Goal: Obtain resource: Download file/media

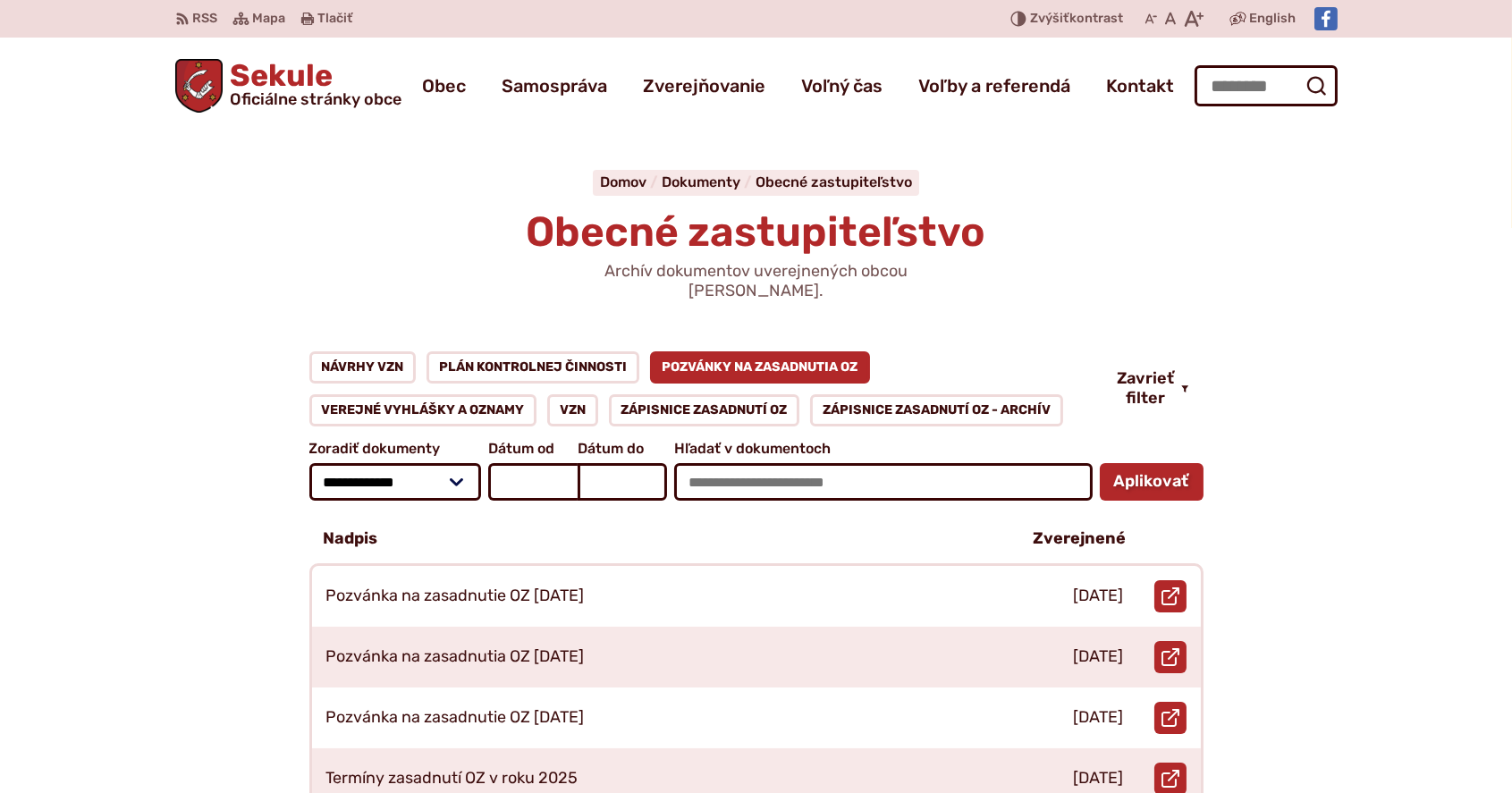
scroll to position [119, 0]
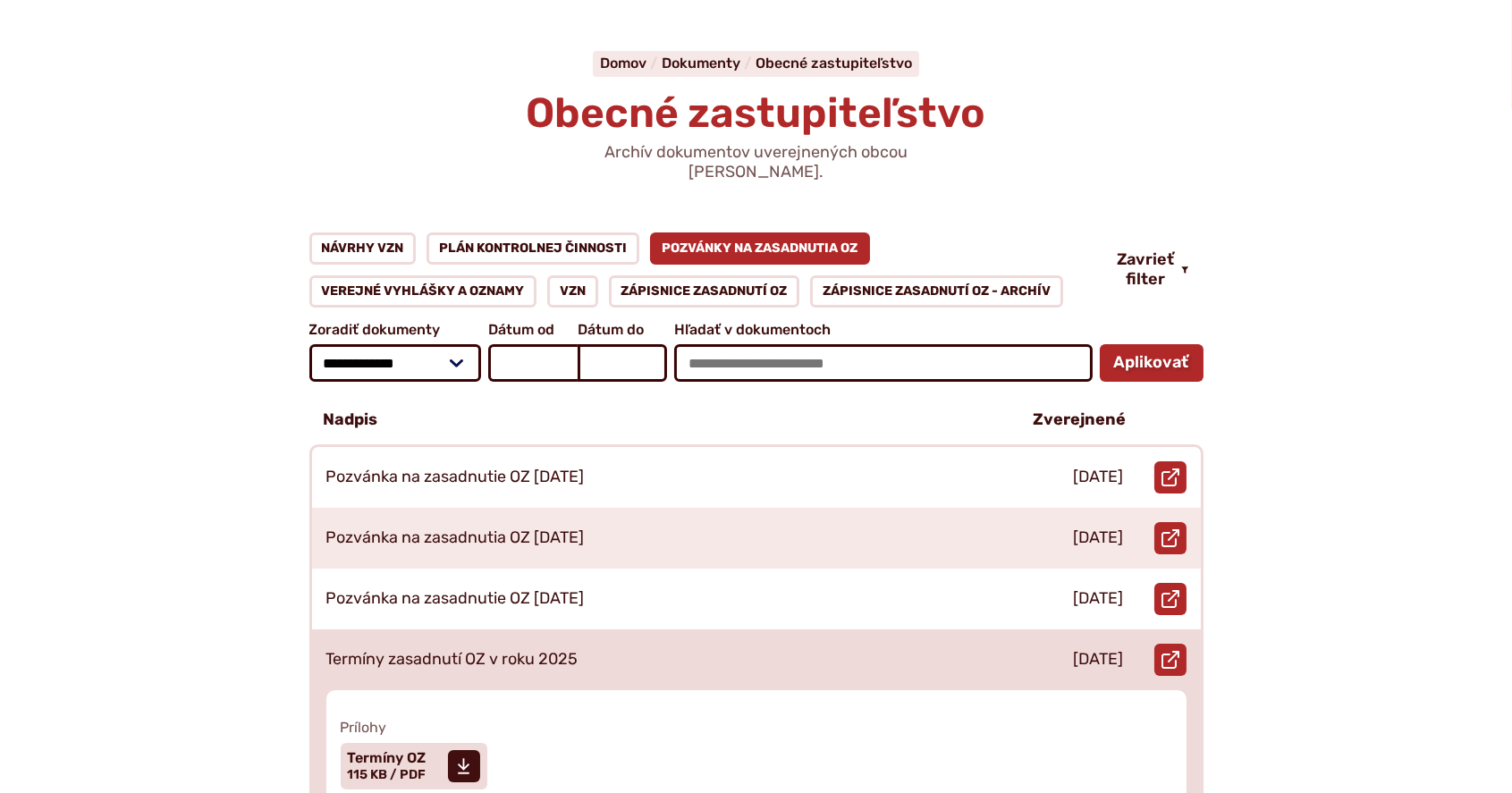
click at [489, 650] on p "Termíny zasadnutí OZ v roku 2025" at bounding box center [452, 660] width 252 height 19
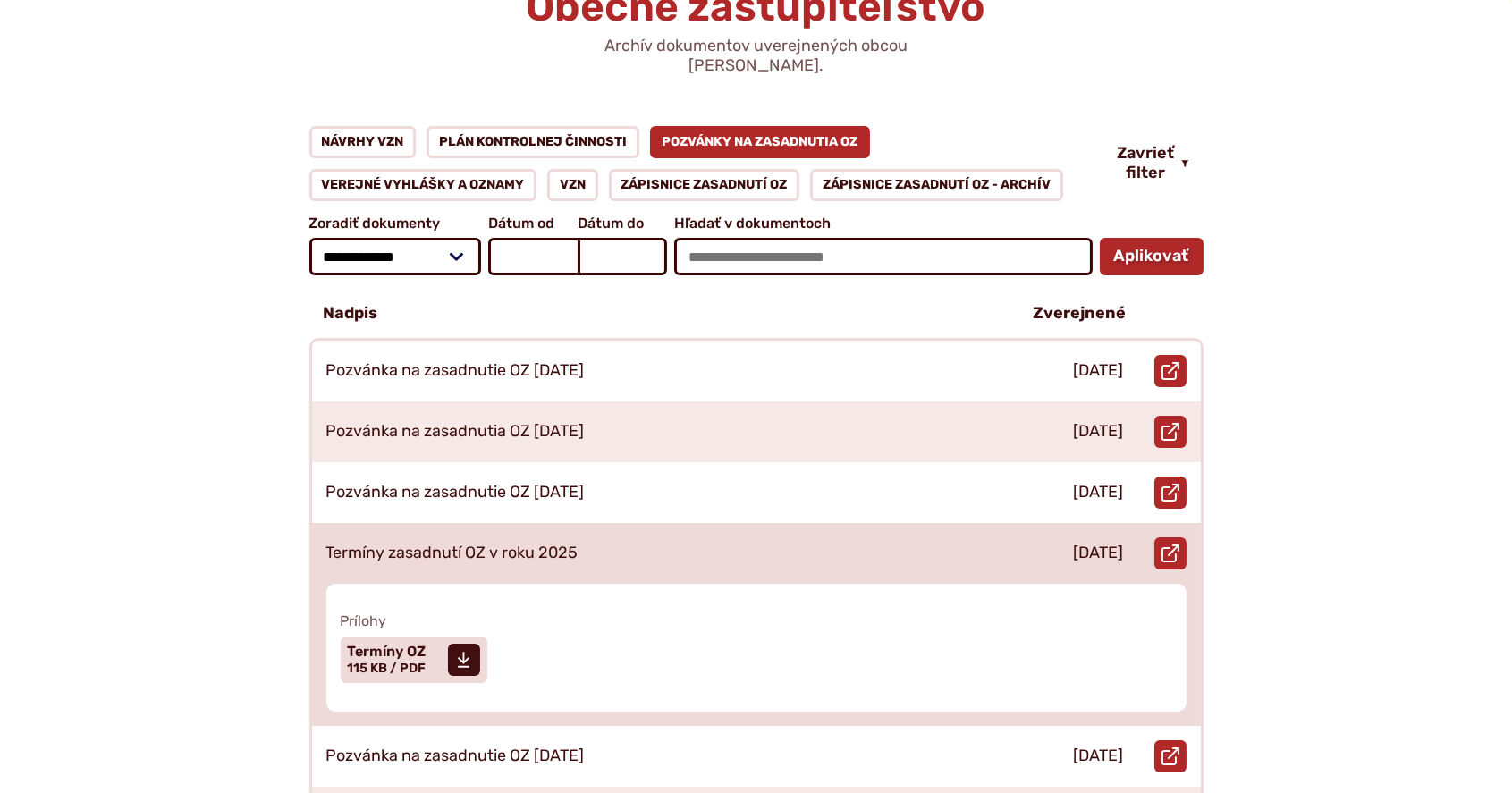
scroll to position [298, 0]
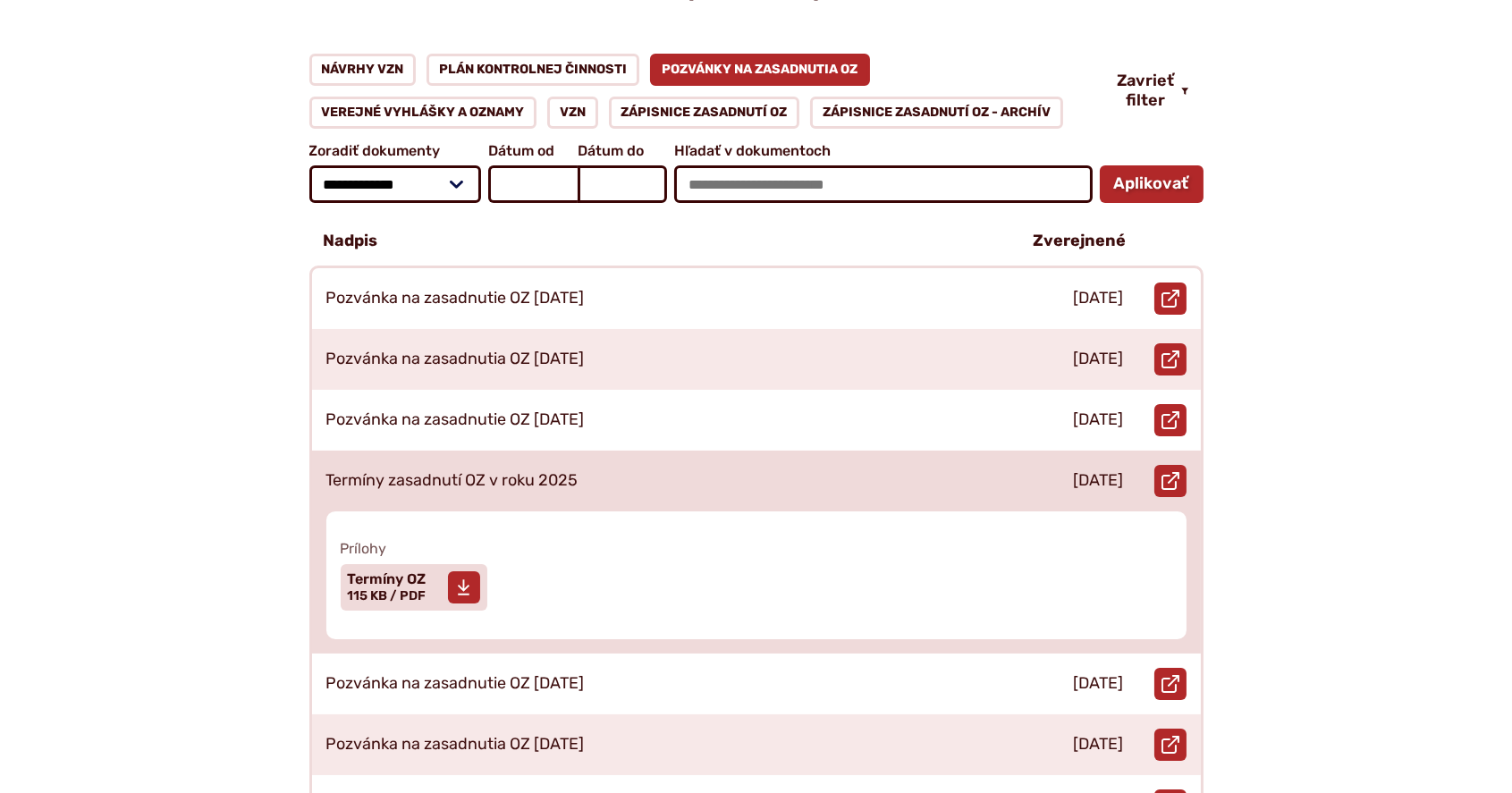
click at [469, 578] on icon at bounding box center [463, 587] width 14 height 17
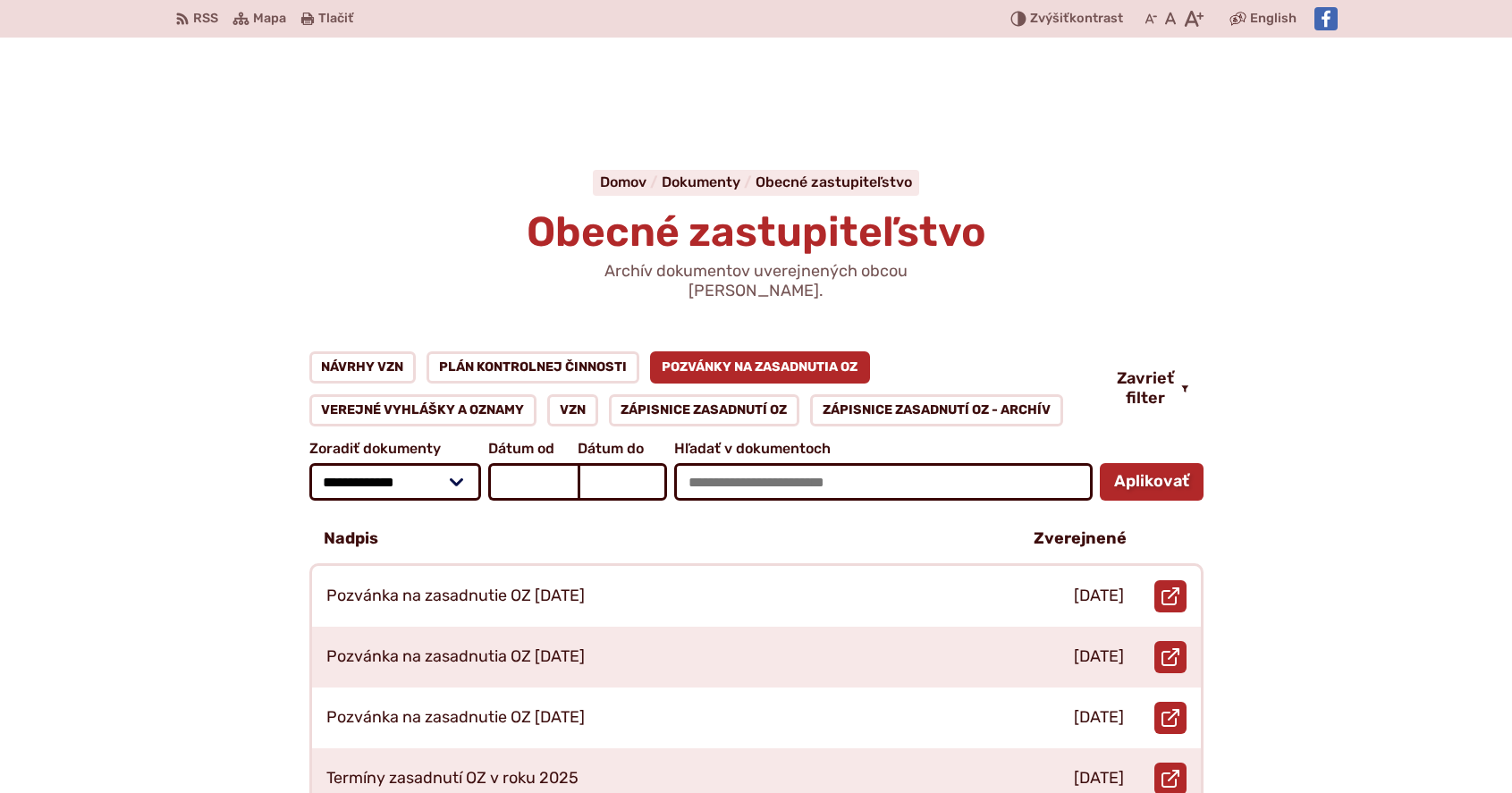
scroll to position [358, 0]
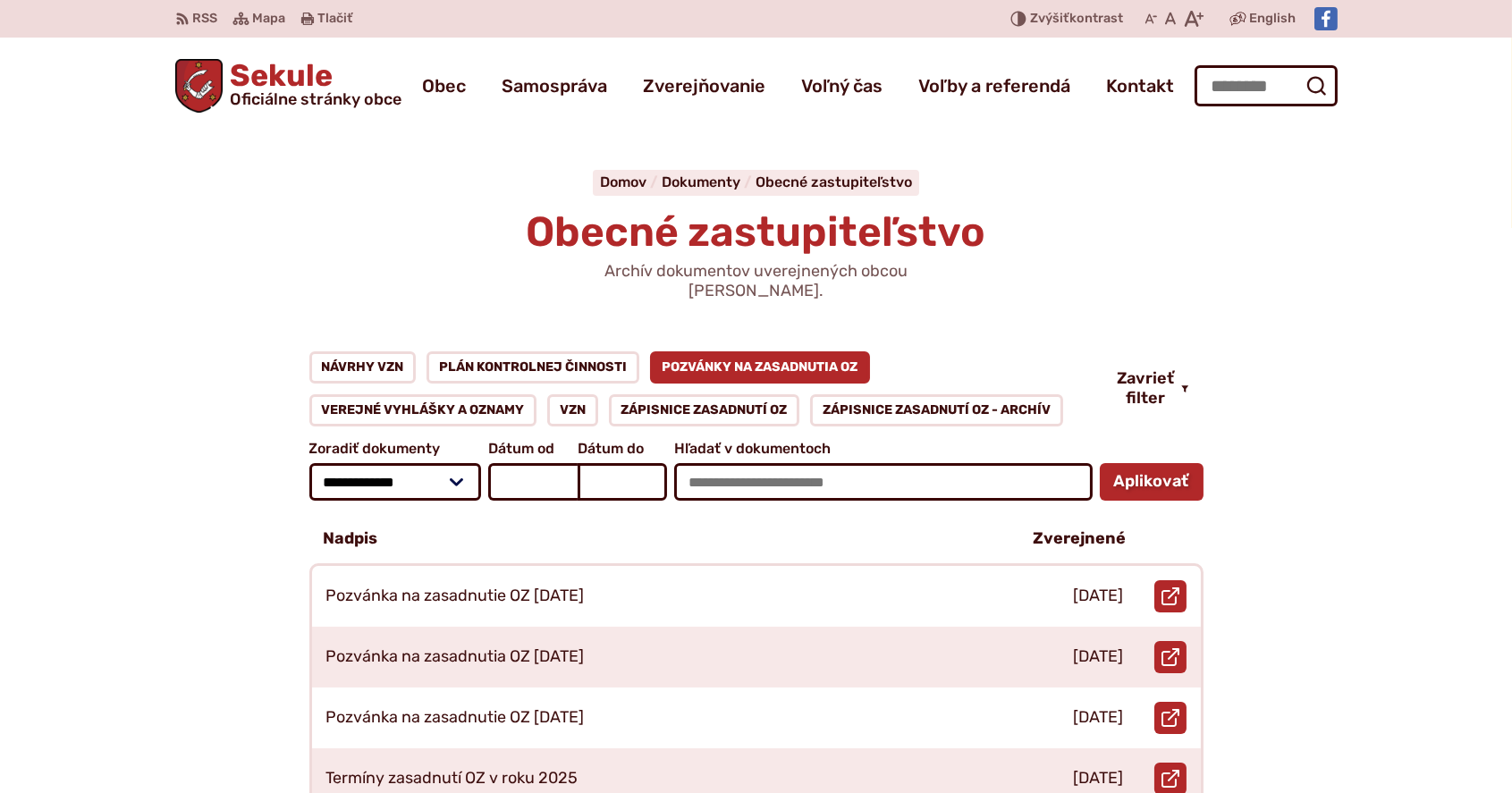
click at [249, 82] on span "Sekule Oficiálne stránky obce" at bounding box center [311, 84] width 179 height 46
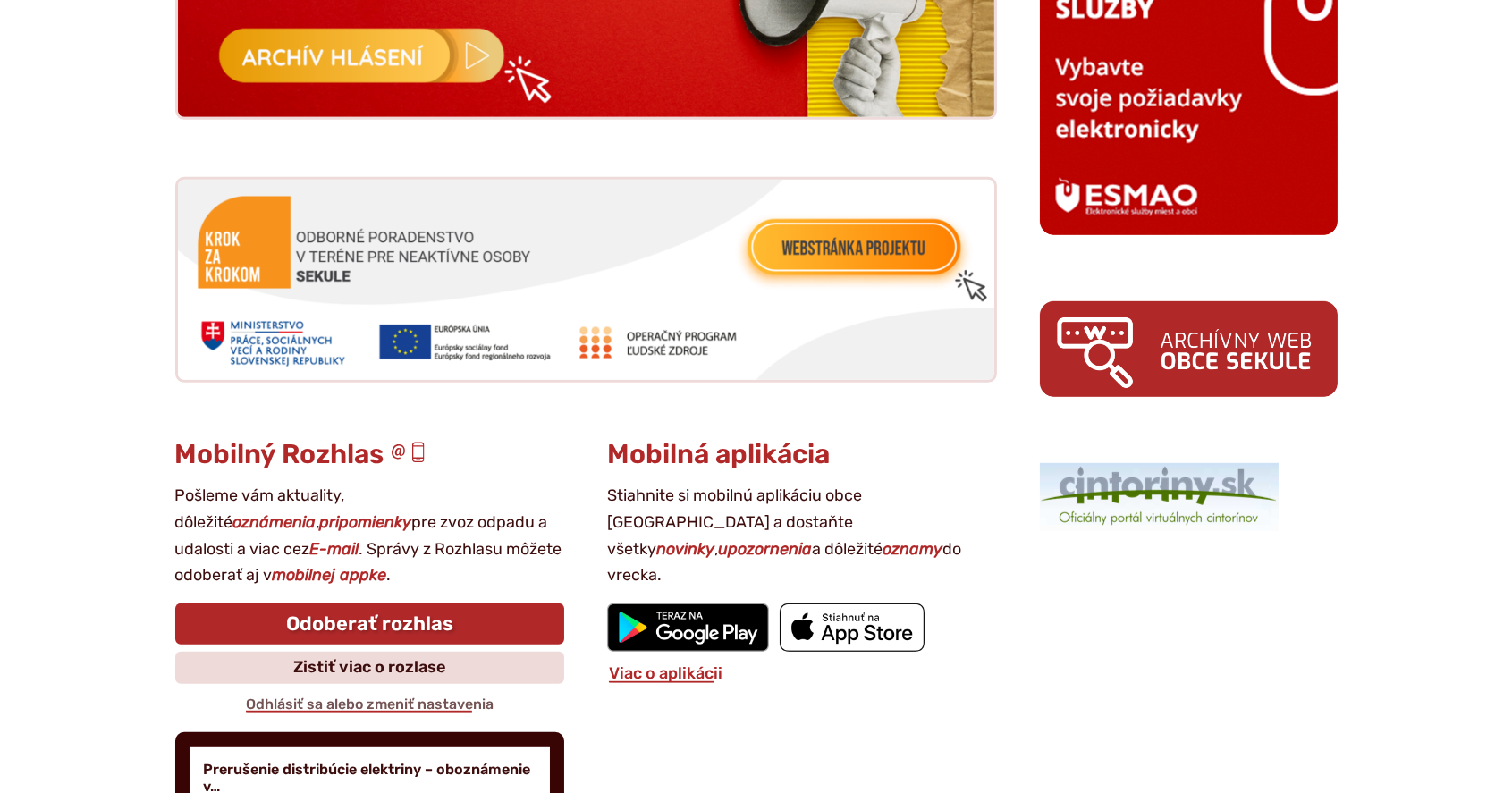
scroll to position [2086, 0]
